Goal: Complete application form

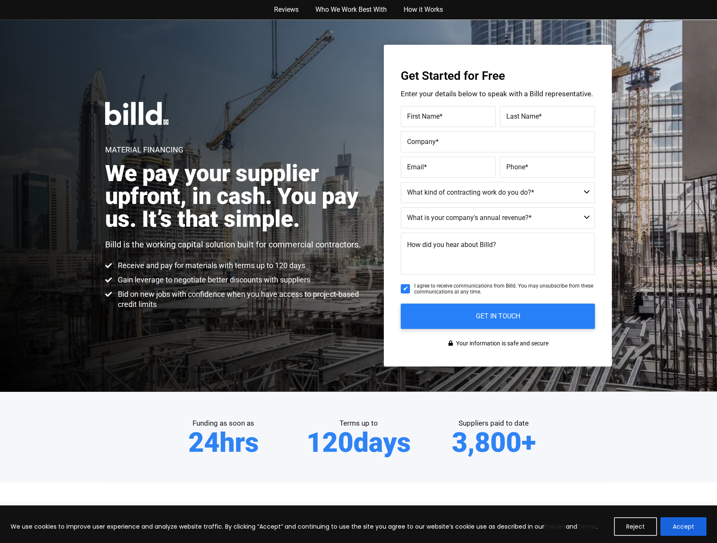
click at [584, 191] on select "Commercial Commercial and Residential Residential Not a Contractor" at bounding box center [498, 192] width 194 height 21
select select "Commercial"
click at [401, 182] on select "Commercial Commercial and Residential Residential Not a Contractor" at bounding box center [498, 192] width 194 height 21
click at [580, 214] on select "$40M + $25M - $40M $8M - $25M $4M - $8M $2M - $4M $1M - $2M Less than $1M" at bounding box center [498, 217] width 194 height 21
select select "Less than $1M"
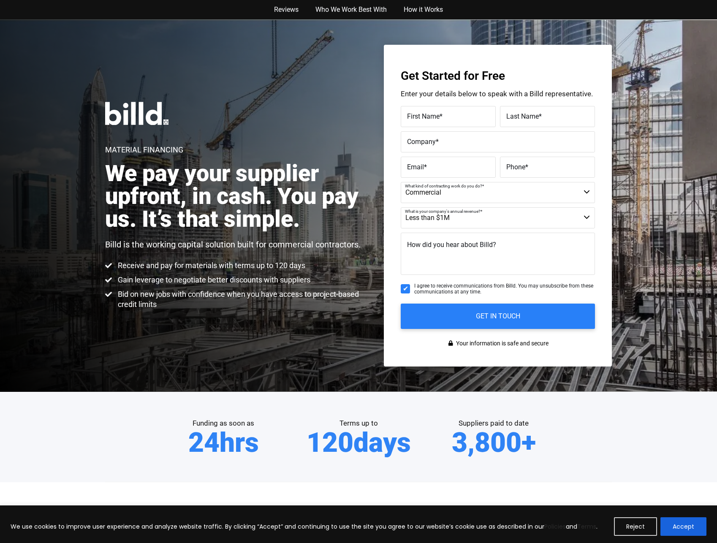
click at [401, 207] on select "$40M + $25M - $40M $8M - $25M $4M - $8M $2M - $4M $1M - $2M Less than $1M" at bounding box center [498, 217] width 194 height 21
click at [461, 113] on label "First Name *" at bounding box center [448, 117] width 82 height 12
click at [461, 113] on input "First Name *" at bounding box center [448, 116] width 95 height 21
click at [339, 5] on link "Who We Work Best With" at bounding box center [351, 9] width 88 height 19
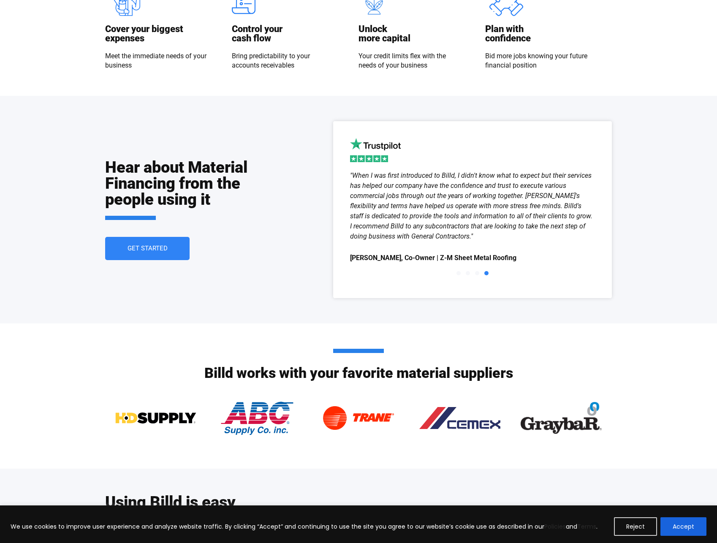
scroll to position [1250, 0]
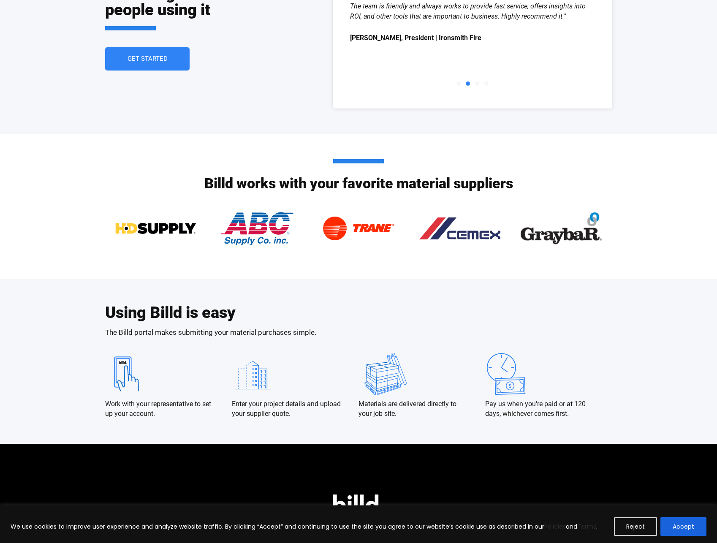
click at [236, 231] on img at bounding box center [256, 228] width 73 height 42
click at [254, 233] on img at bounding box center [256, 228] width 73 height 42
click at [170, 230] on img at bounding box center [155, 228] width 81 height 42
click at [170, 226] on img at bounding box center [155, 228] width 81 height 42
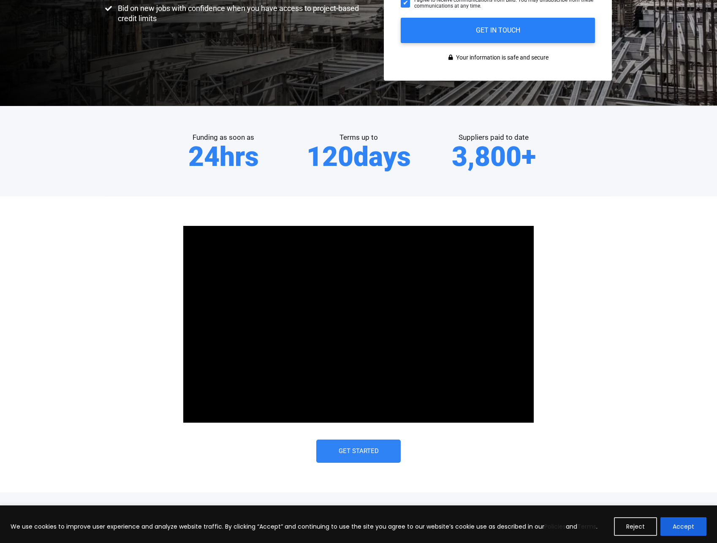
scroll to position [0, 0]
